Goal: Task Accomplishment & Management: Manage account settings

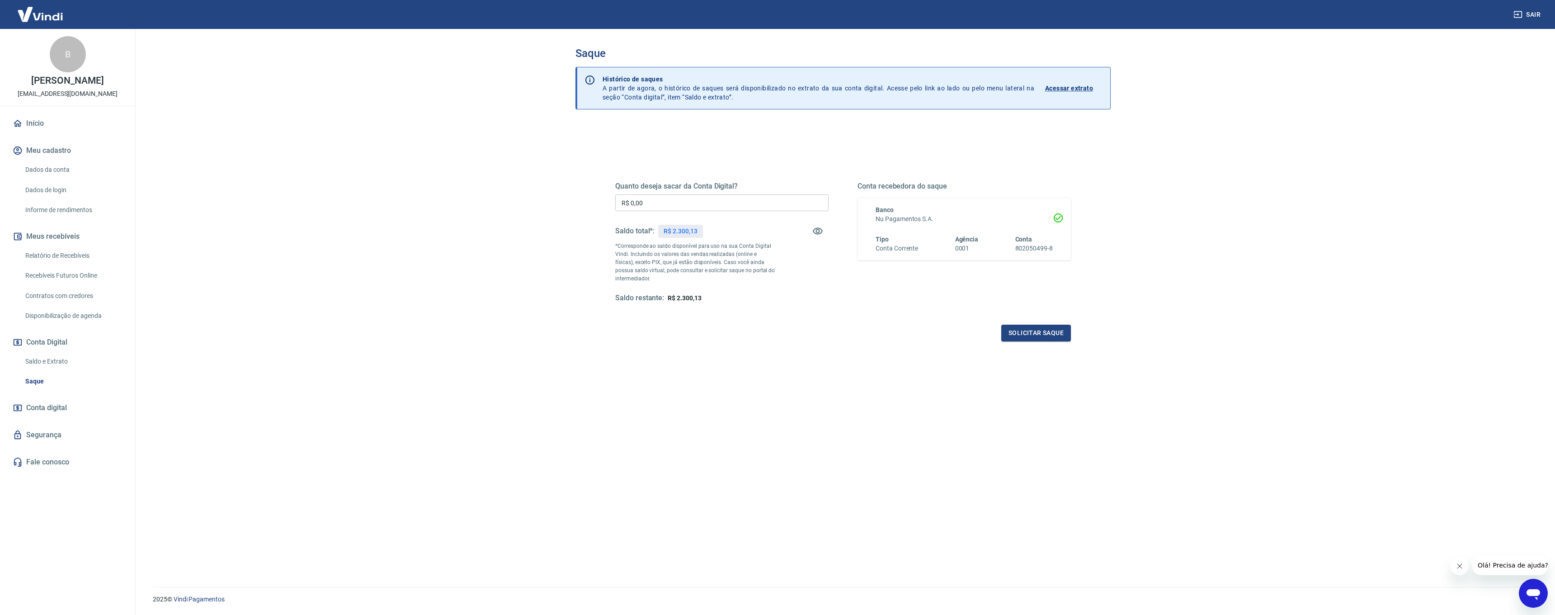
click at [660, 201] on input "R$ 0,00" at bounding box center [721, 202] width 213 height 17
type input "R$ 2.300,00"
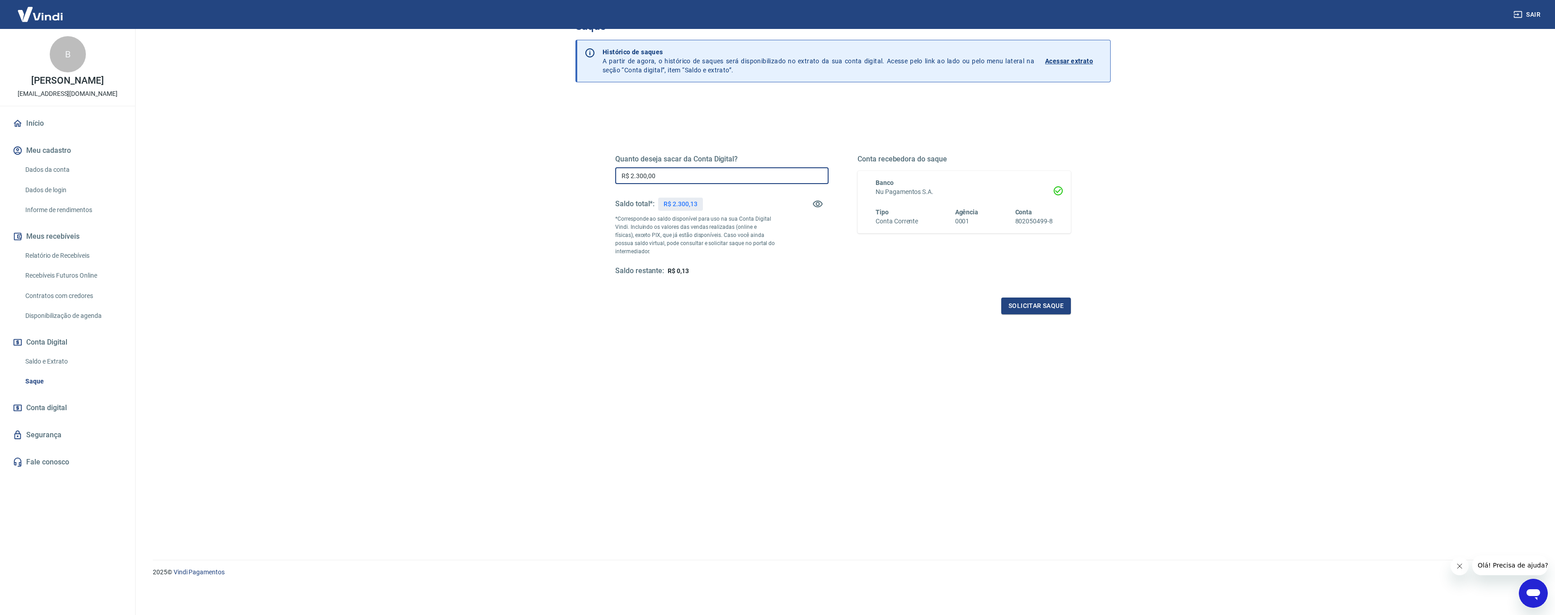
scroll to position [27, 0]
click at [57, 359] on link "Saldo e Extrato" at bounding box center [73, 361] width 103 height 19
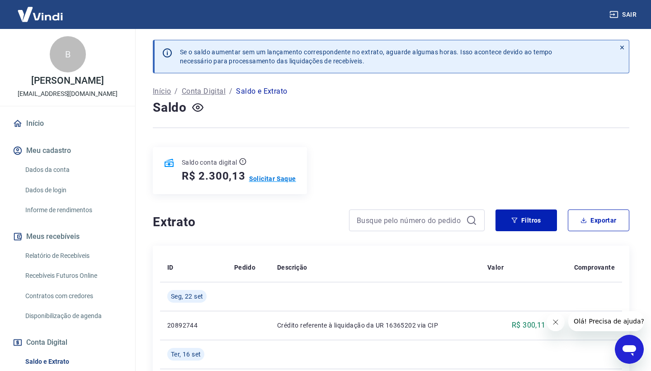
click at [266, 179] on p "Solicitar Saque" at bounding box center [272, 178] width 47 height 9
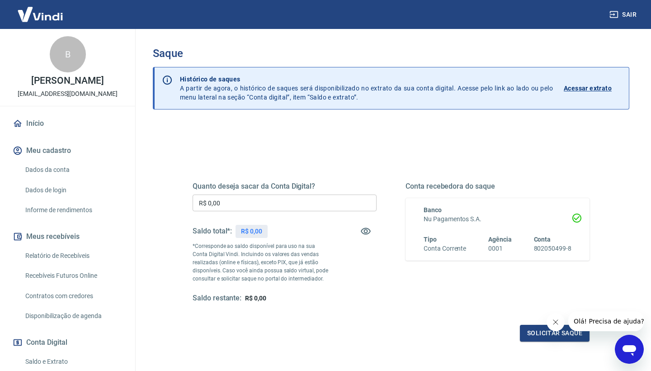
click at [259, 203] on input "R$ 0,00" at bounding box center [285, 202] width 184 height 17
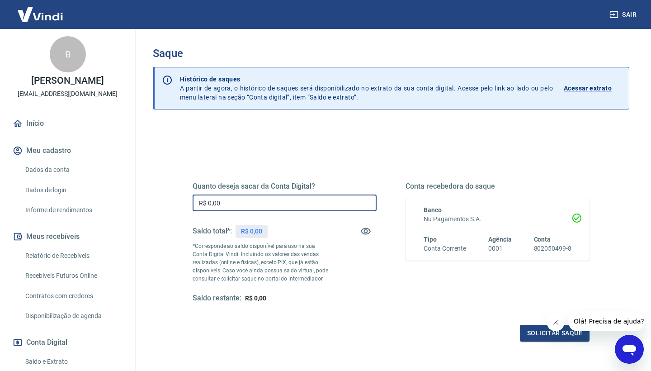
click at [259, 203] on input "R$ 0,00" at bounding box center [285, 202] width 184 height 17
type input "R$ 2.300,00"
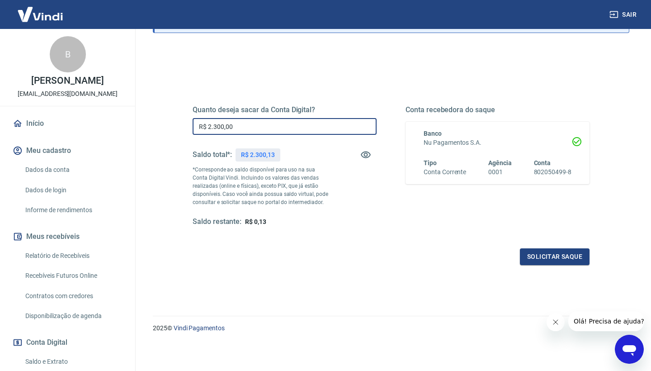
scroll to position [76, 0]
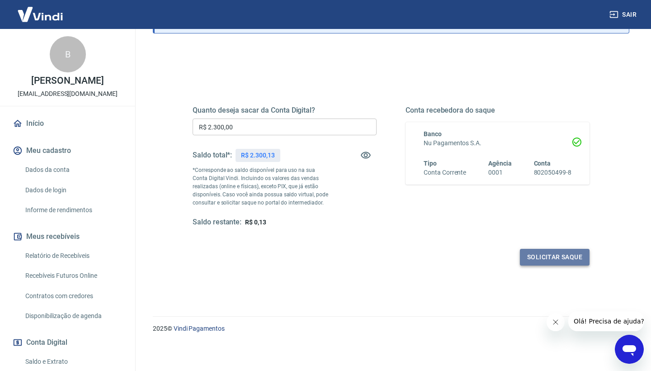
click at [533, 255] on button "Solicitar saque" at bounding box center [555, 257] width 70 height 17
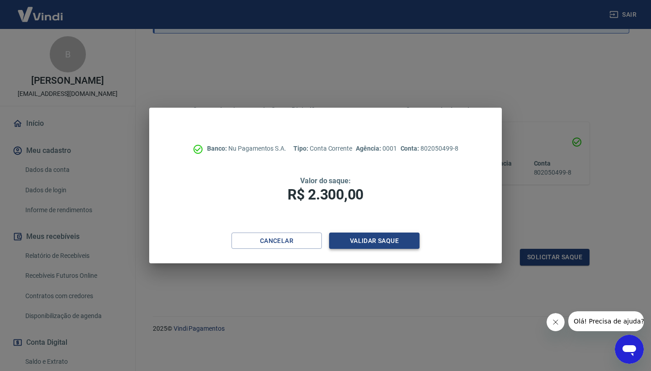
click at [387, 242] on button "Validar saque" at bounding box center [374, 240] width 90 height 17
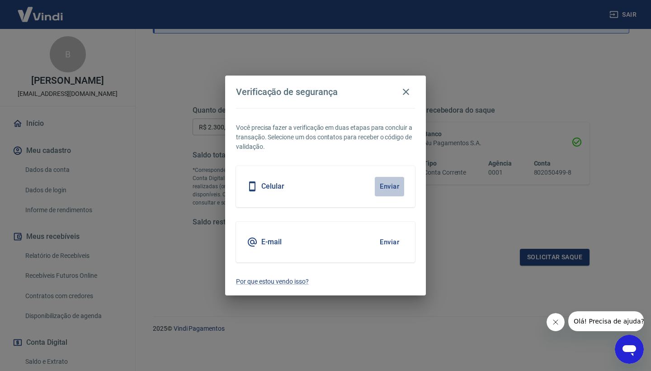
click at [386, 188] on button "Enviar" at bounding box center [389, 186] width 29 height 19
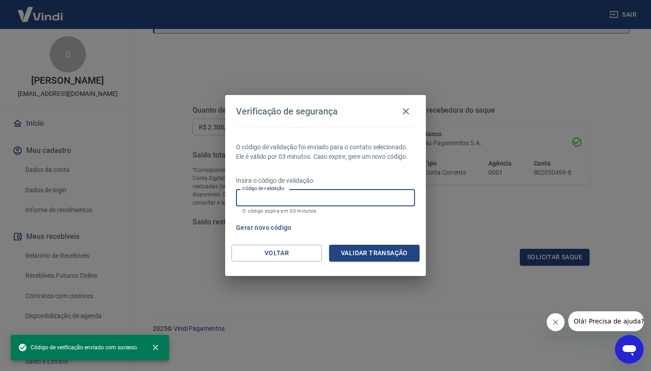
click at [320, 200] on input "Código de validação" at bounding box center [325, 197] width 179 height 17
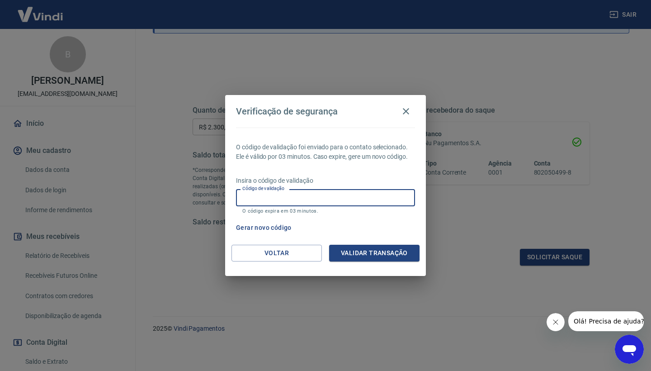
click at [320, 200] on input "Código de validação" at bounding box center [325, 197] width 179 height 17
click at [303, 199] on input "Código de validação" at bounding box center [325, 197] width 179 height 17
click at [288, 199] on input "Código de validação" at bounding box center [325, 197] width 179 height 17
click at [282, 198] on input "Código de validação" at bounding box center [325, 197] width 179 height 17
click at [277, 200] on input "Código de validação" at bounding box center [325, 197] width 179 height 17
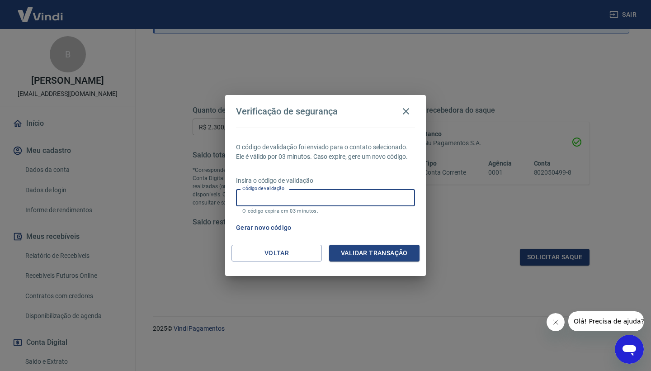
click at [273, 200] on input "Código de validação" at bounding box center [325, 197] width 179 height 17
type input "571264"
click at [391, 243] on div "O código de validação foi enviado para o contato selecionado. Ele é válido por …" at bounding box center [325, 185] width 201 height 117
click at [393, 247] on button "Validar transação" at bounding box center [374, 253] width 90 height 17
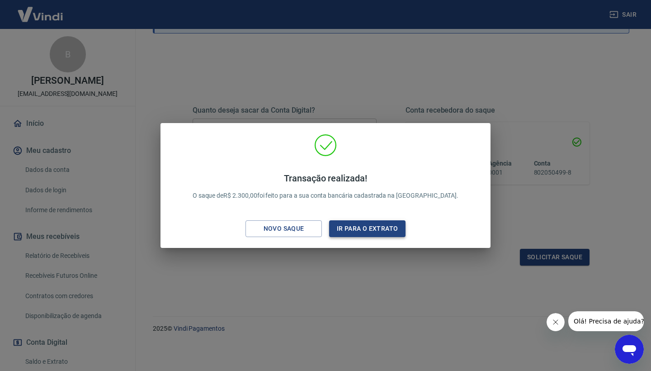
click at [355, 228] on button "Ir para o extrato" at bounding box center [367, 228] width 76 height 17
